Goal: Transaction & Acquisition: Purchase product/service

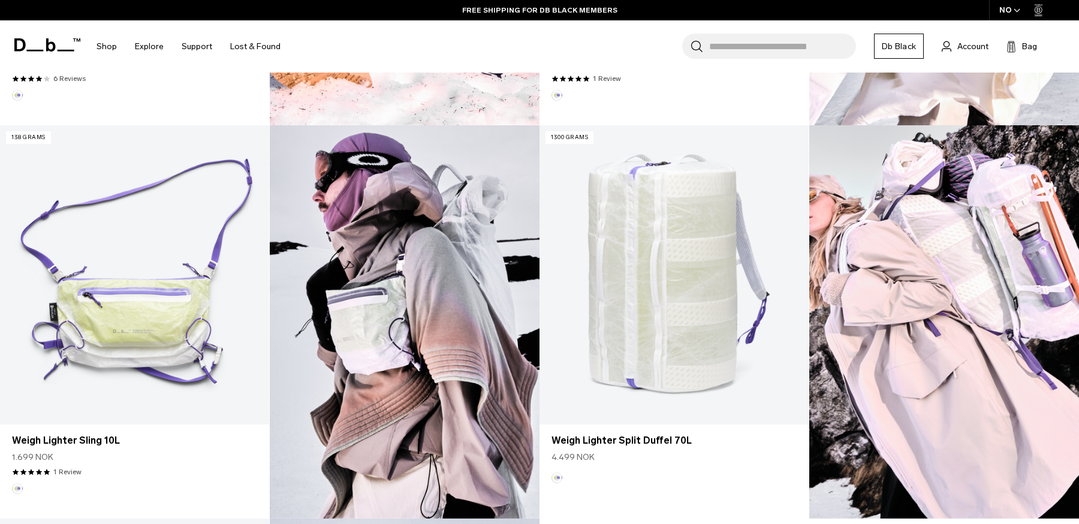
scroll to position [695, 0]
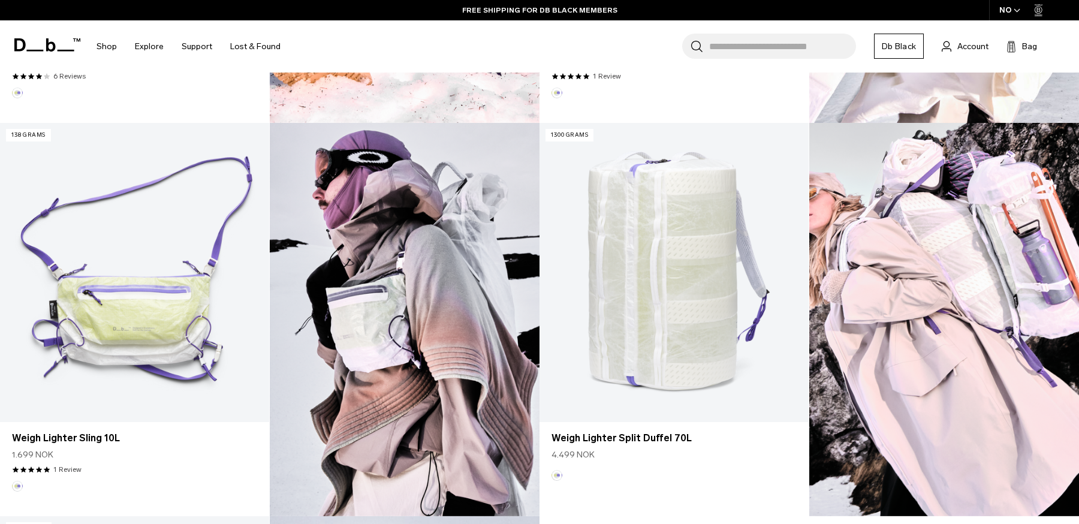
click at [1011, 11] on div "NO" at bounding box center [1010, 10] width 42 height 20
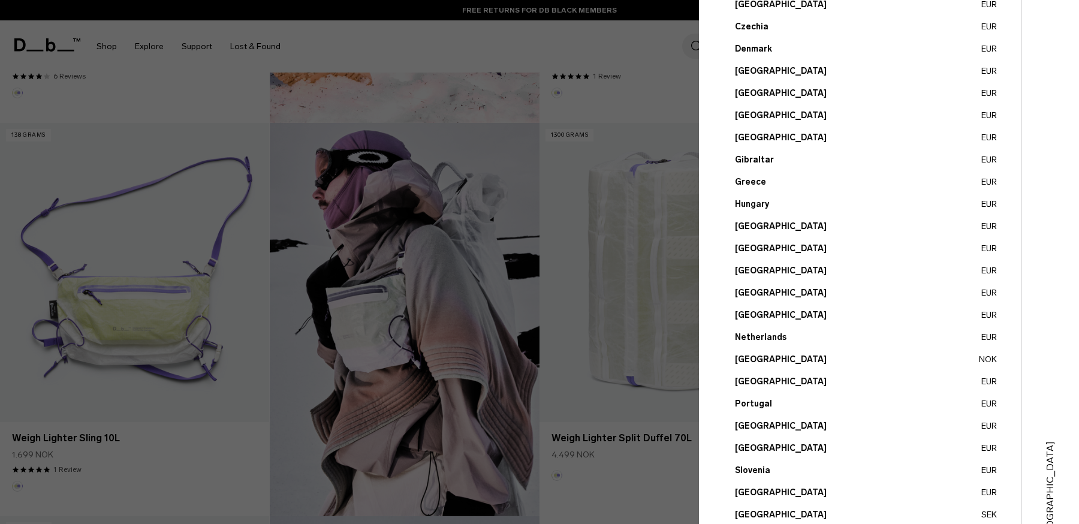
scroll to position [265, 0]
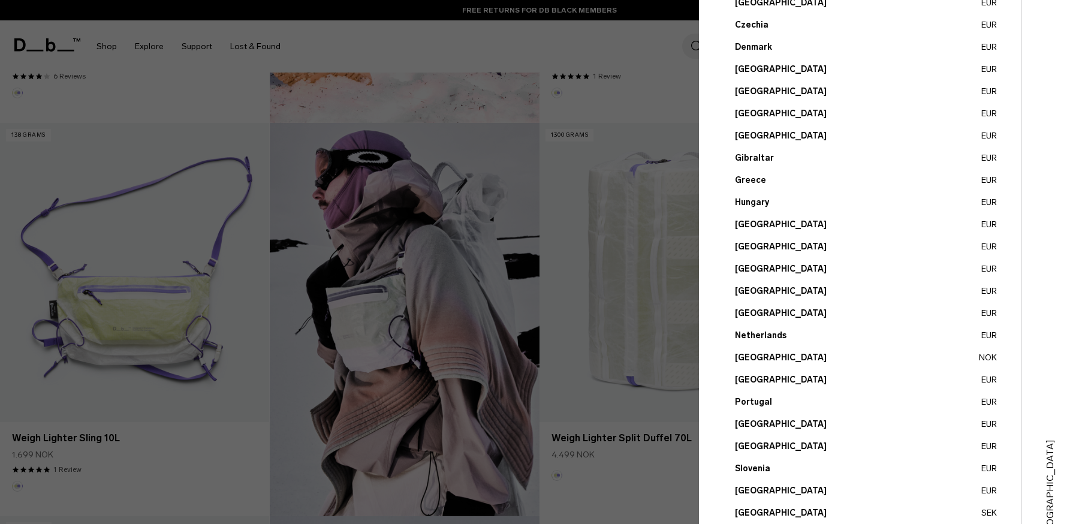
click at [747, 376] on button "[GEOGRAPHIC_DATA] EUR" at bounding box center [866, 379] width 262 height 13
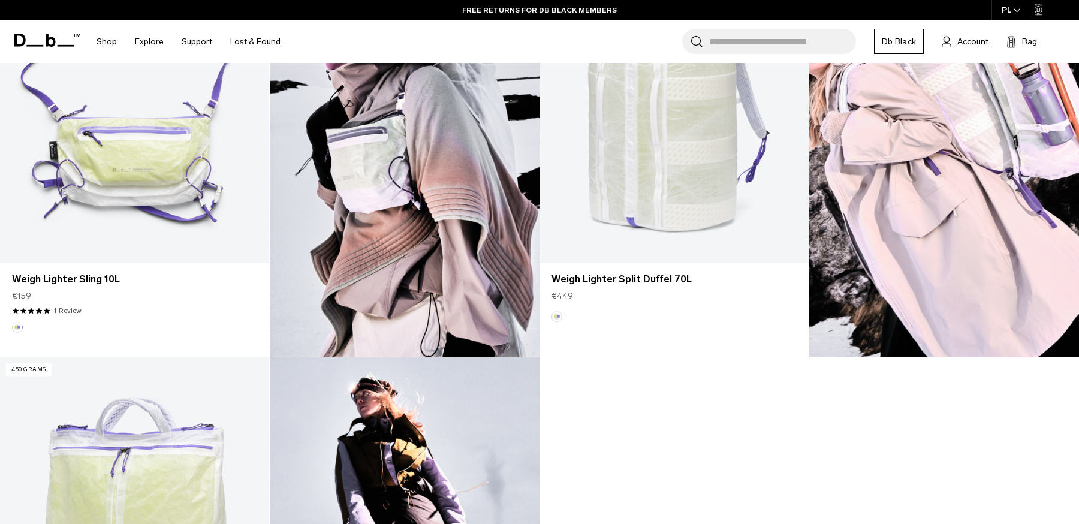
scroll to position [813, 0]
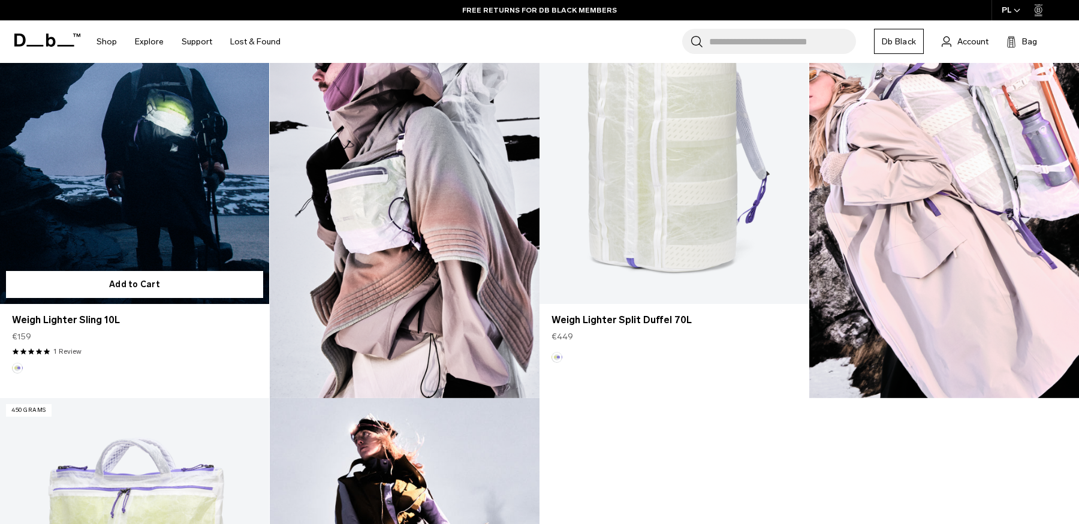
click at [192, 231] on link "Weigh Lighter Sling 10L" at bounding box center [134, 154] width 269 height 299
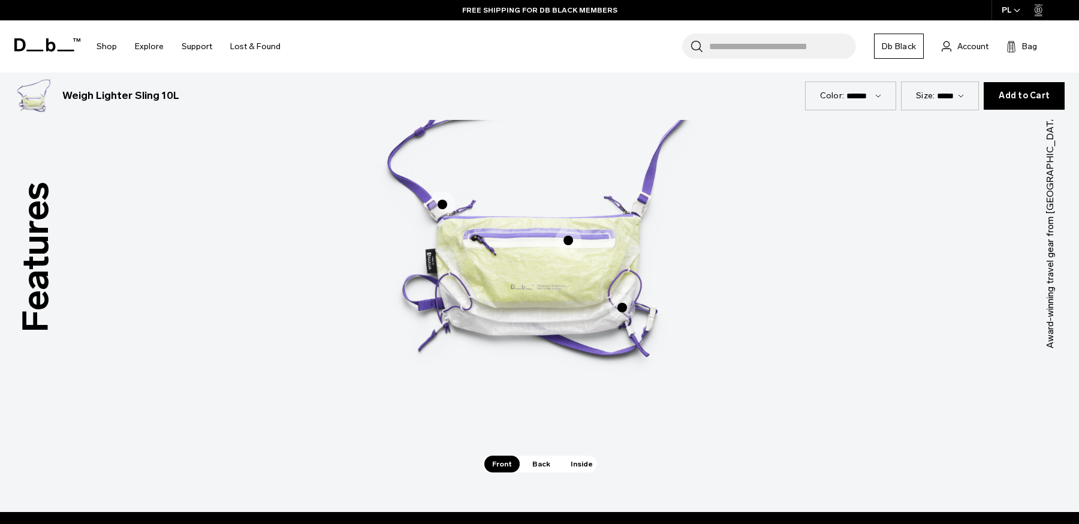
scroll to position [806, 0]
